Goal: Task Accomplishment & Management: Use online tool/utility

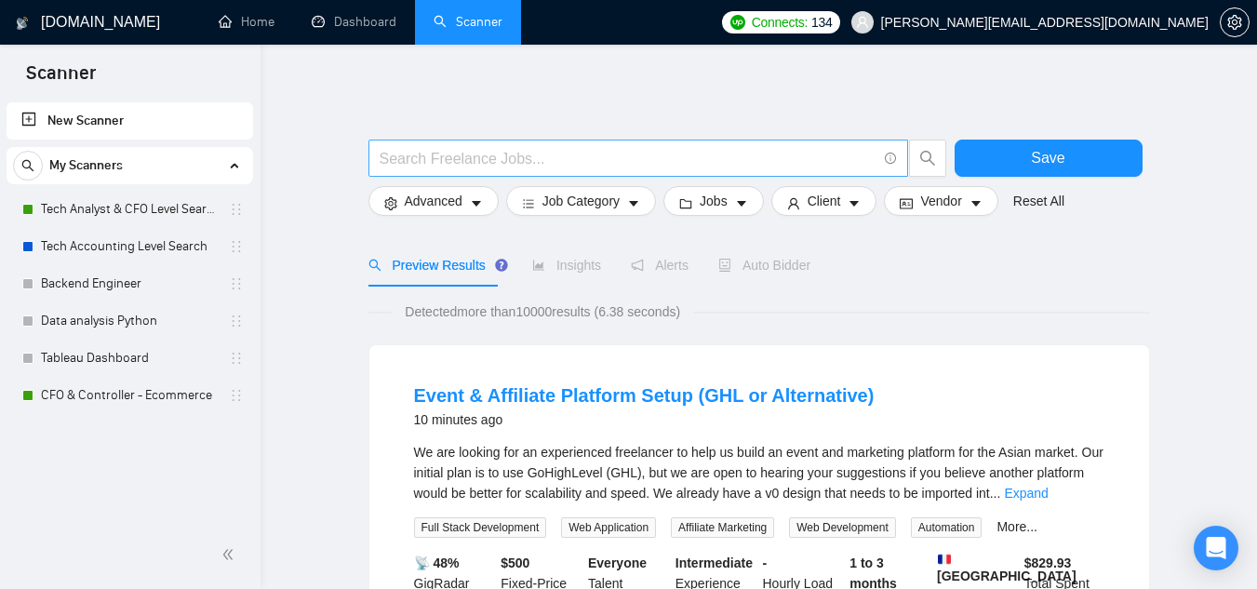
click at [500, 181] on div at bounding box center [658, 163] width 586 height 47
click at [503, 162] on input "text" at bounding box center [627, 158] width 497 height 23
paste input "cloud infrastructure"
type input "cloud infrastructure"
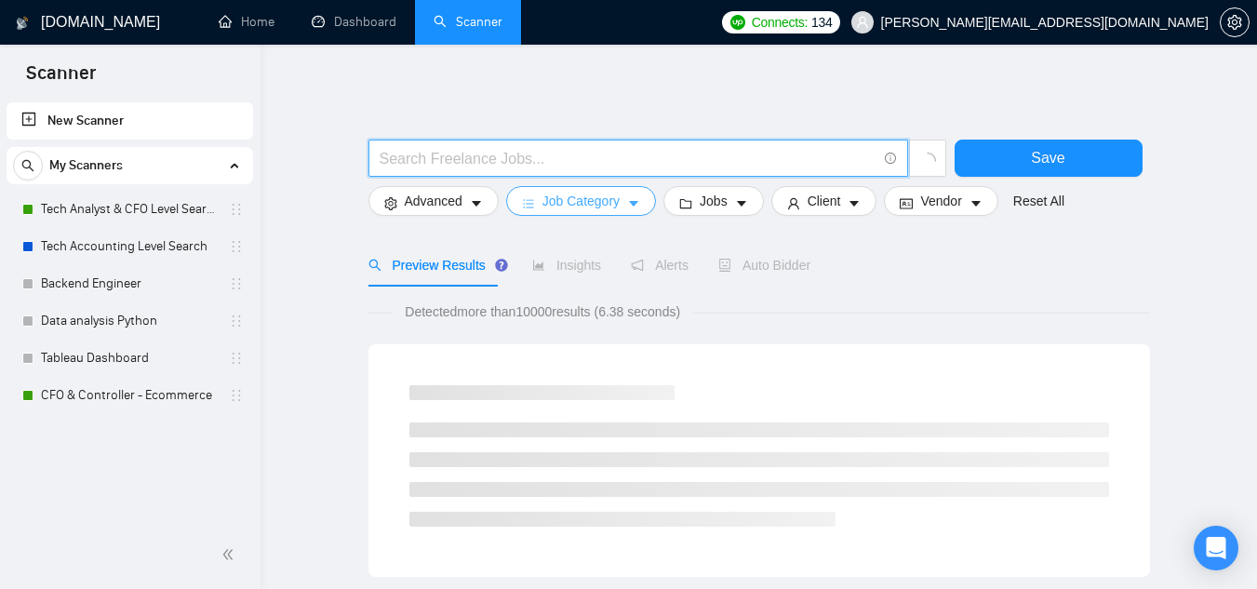
paste input "DevOps Engineer"
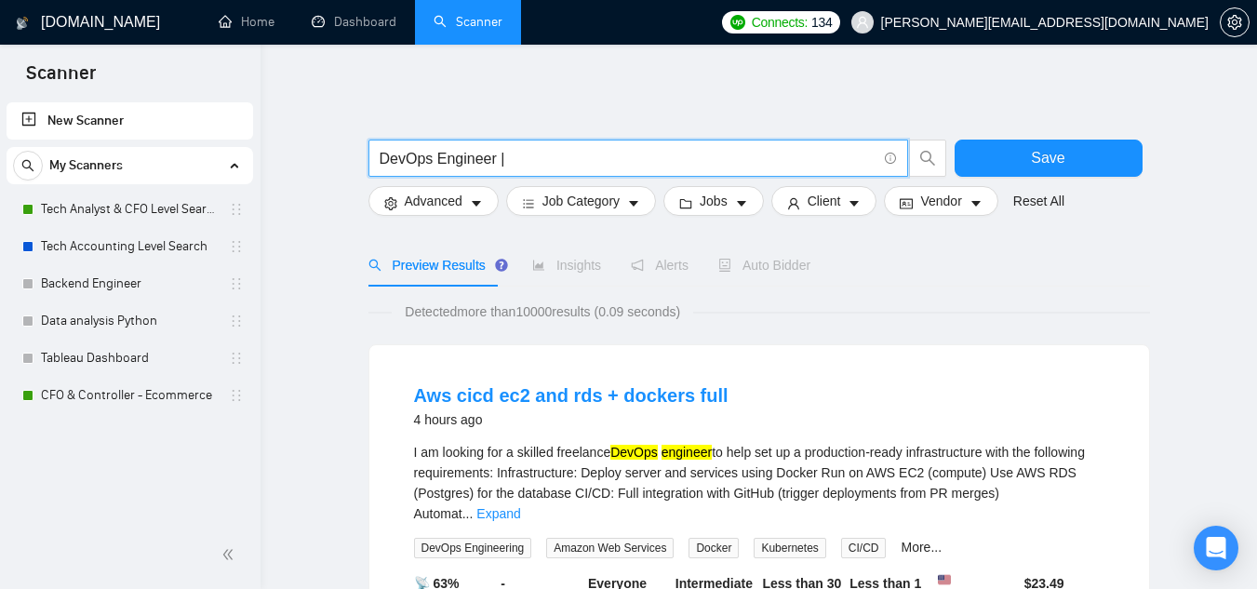
paste input "Cloud"
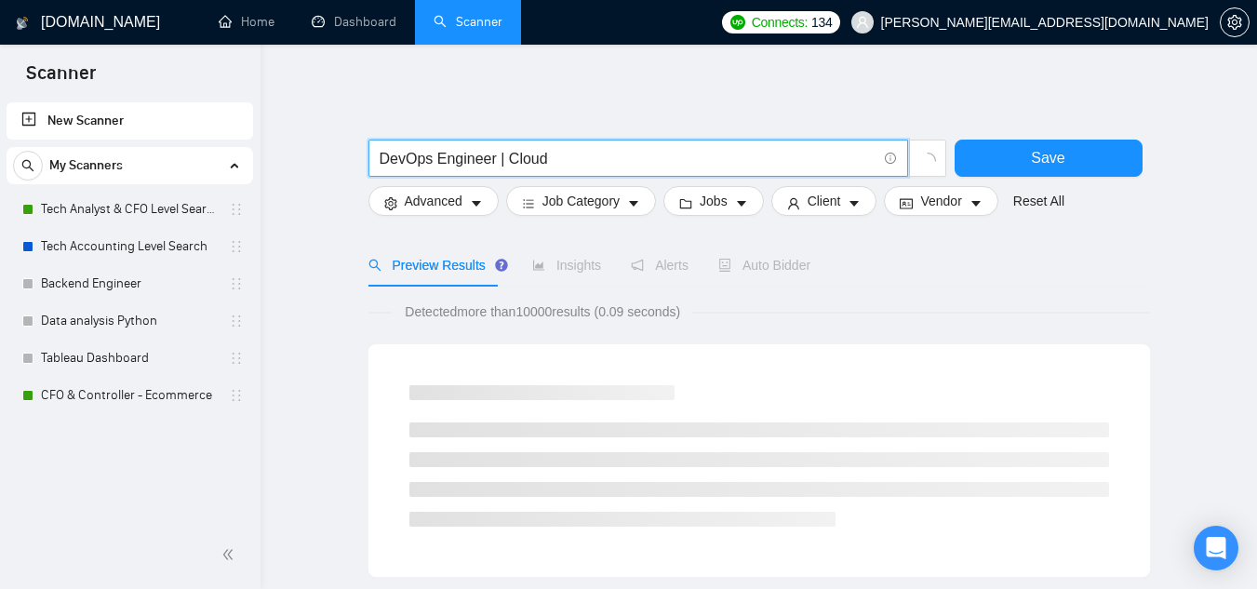
paste input "cloud infrastructure"
click at [563, 159] on input "DevOps Engineer | Cloud cloud infrastructure" at bounding box center [627, 158] width 497 height 23
type input "DevOps Engineer | Cloud infrastructure"
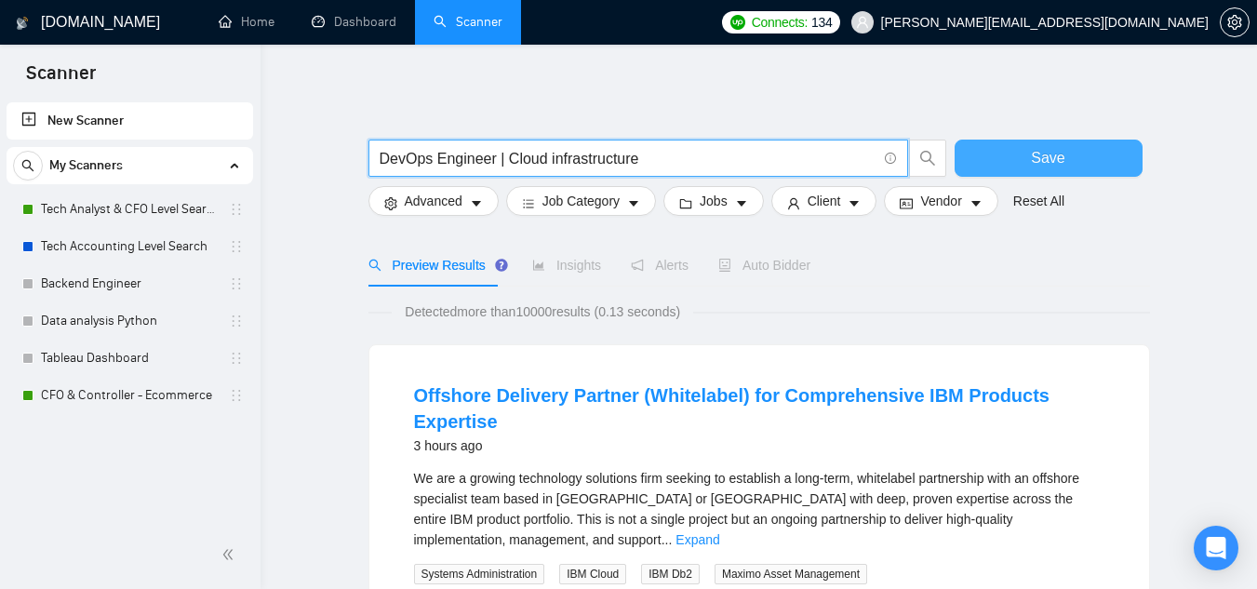
click at [1033, 148] on span "Save" at bounding box center [1047, 157] width 33 height 23
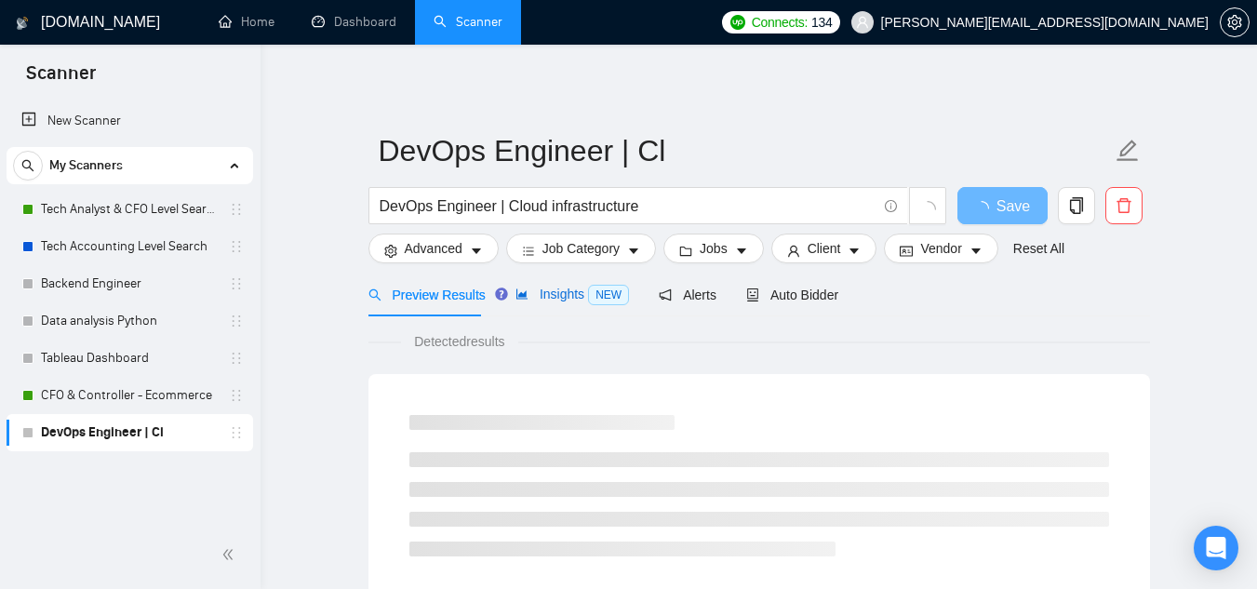
click at [534, 292] on span "Insights NEW" at bounding box center [571, 293] width 113 height 15
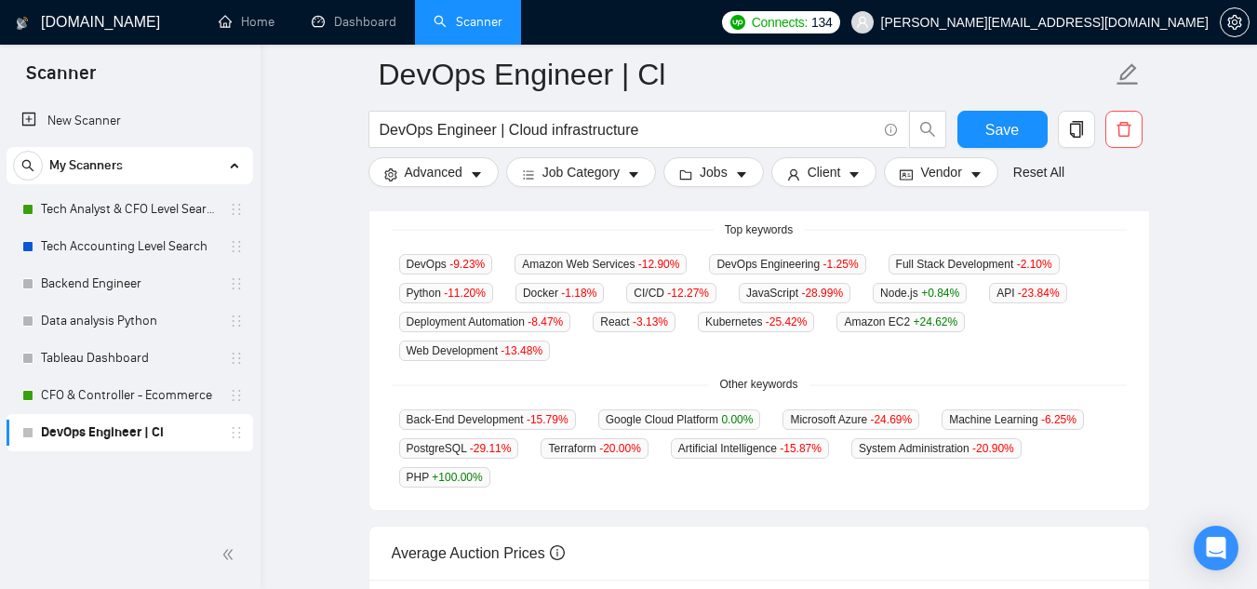
scroll to position [465, 0]
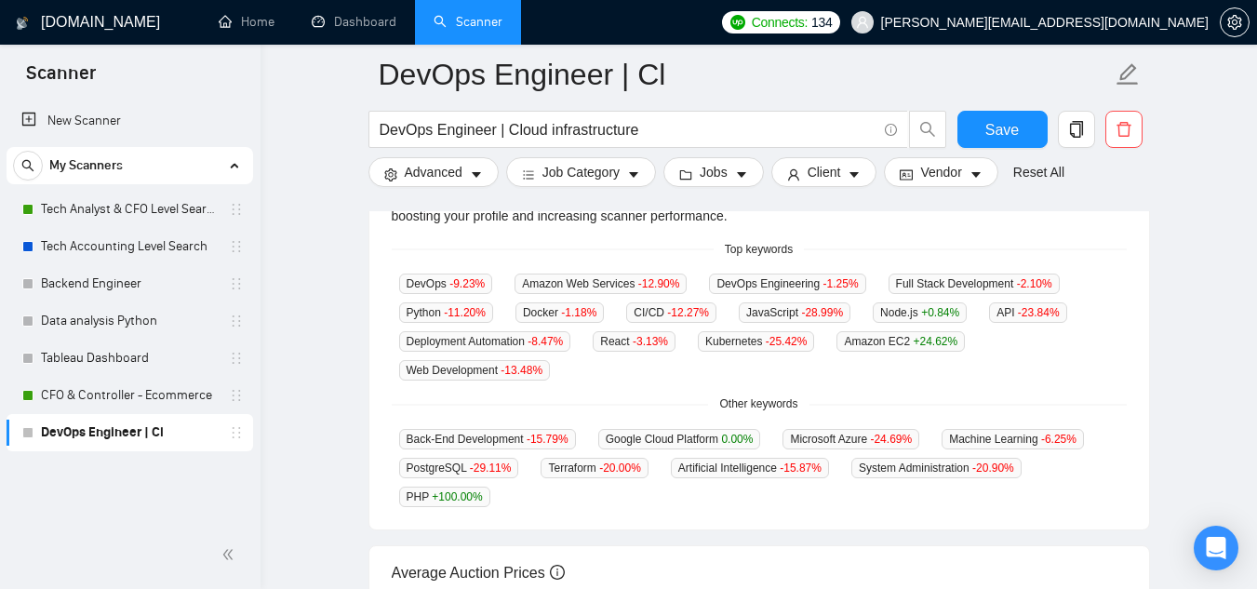
click at [354, 330] on main "DevOps Engineer | Cl DevOps Engineer | Cloud infrastructure Save Advanced Job C…" at bounding box center [758, 250] width 937 height 1283
